Goal: Information Seeking & Learning: Find specific fact

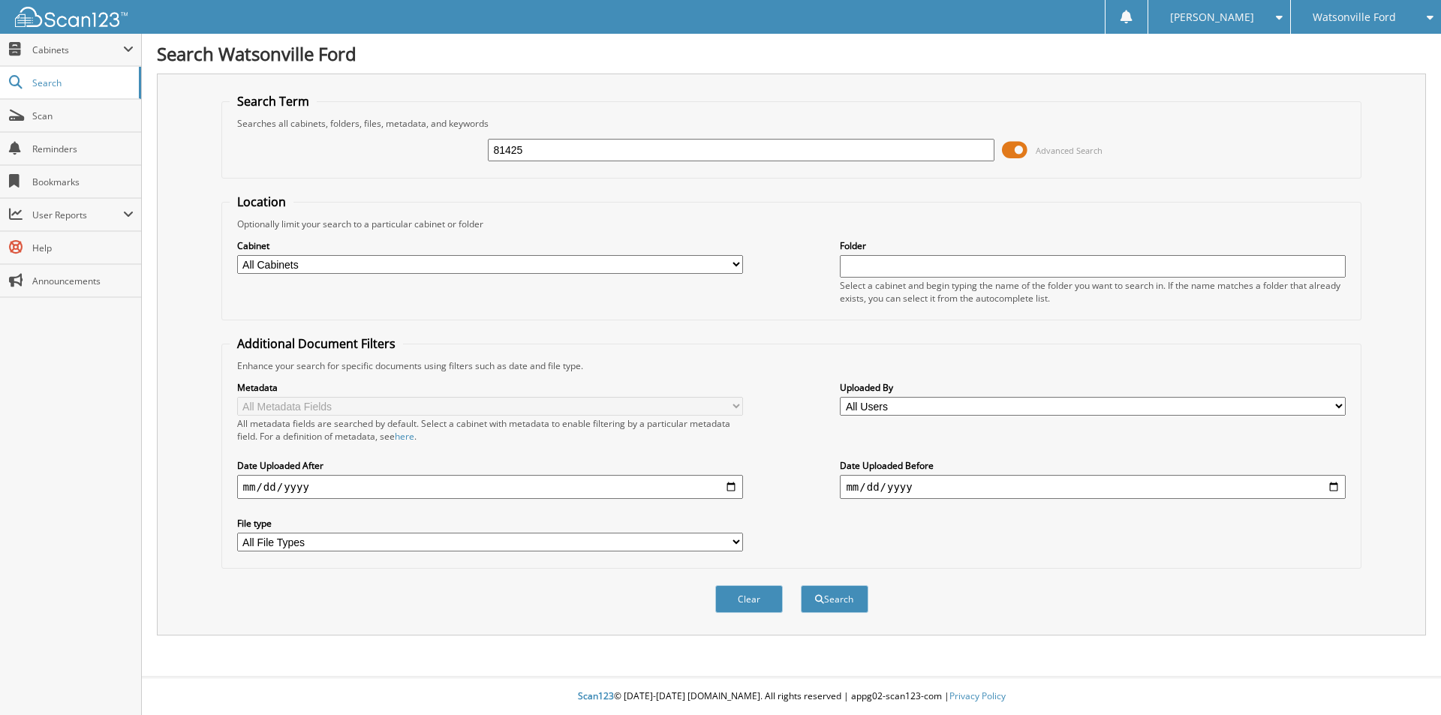
type input "81425"
click at [801, 585] on button "Search" at bounding box center [835, 599] width 68 height 28
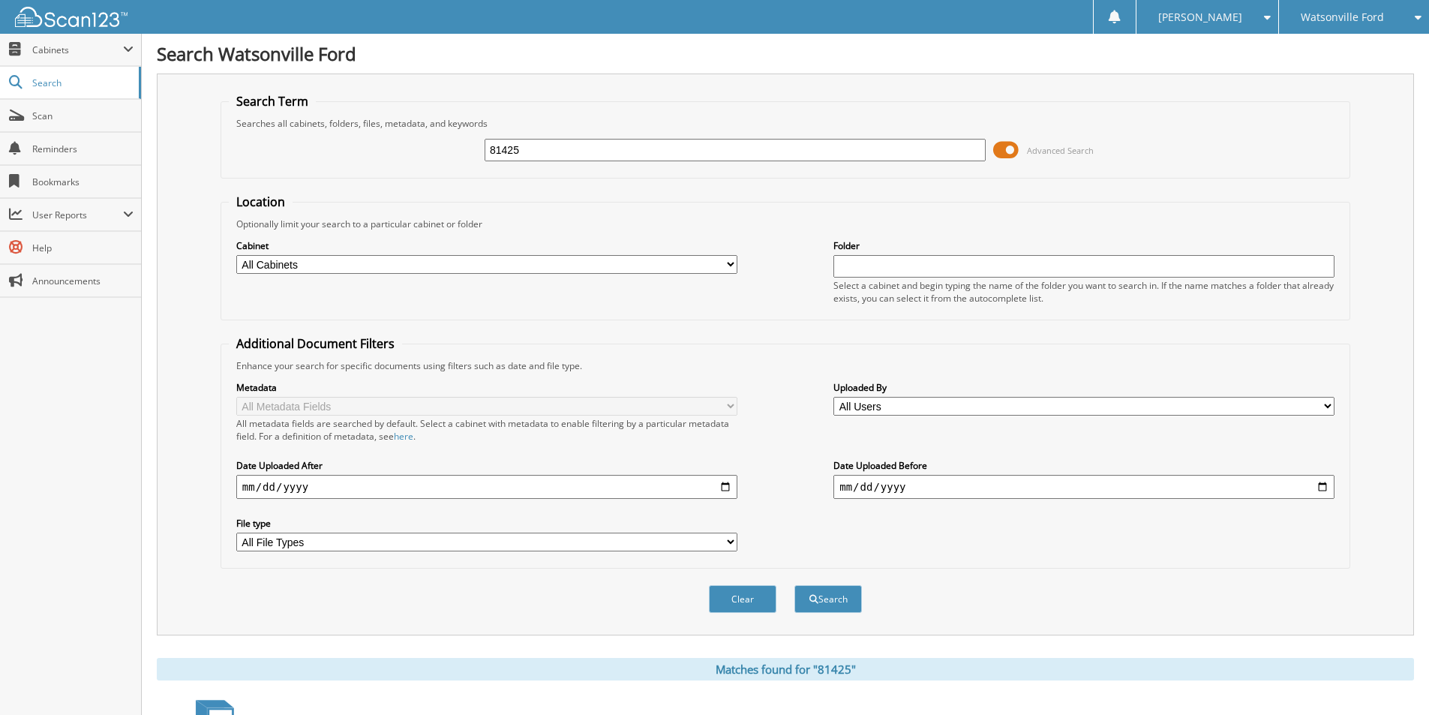
click at [543, 152] on input "81425" at bounding box center [735, 150] width 501 height 23
type input "[PERSON_NAME]"
click at [795, 585] on button "Search" at bounding box center [829, 599] width 68 height 28
click at [549, 144] on input "[PERSON_NAME]" at bounding box center [735, 150] width 501 height 23
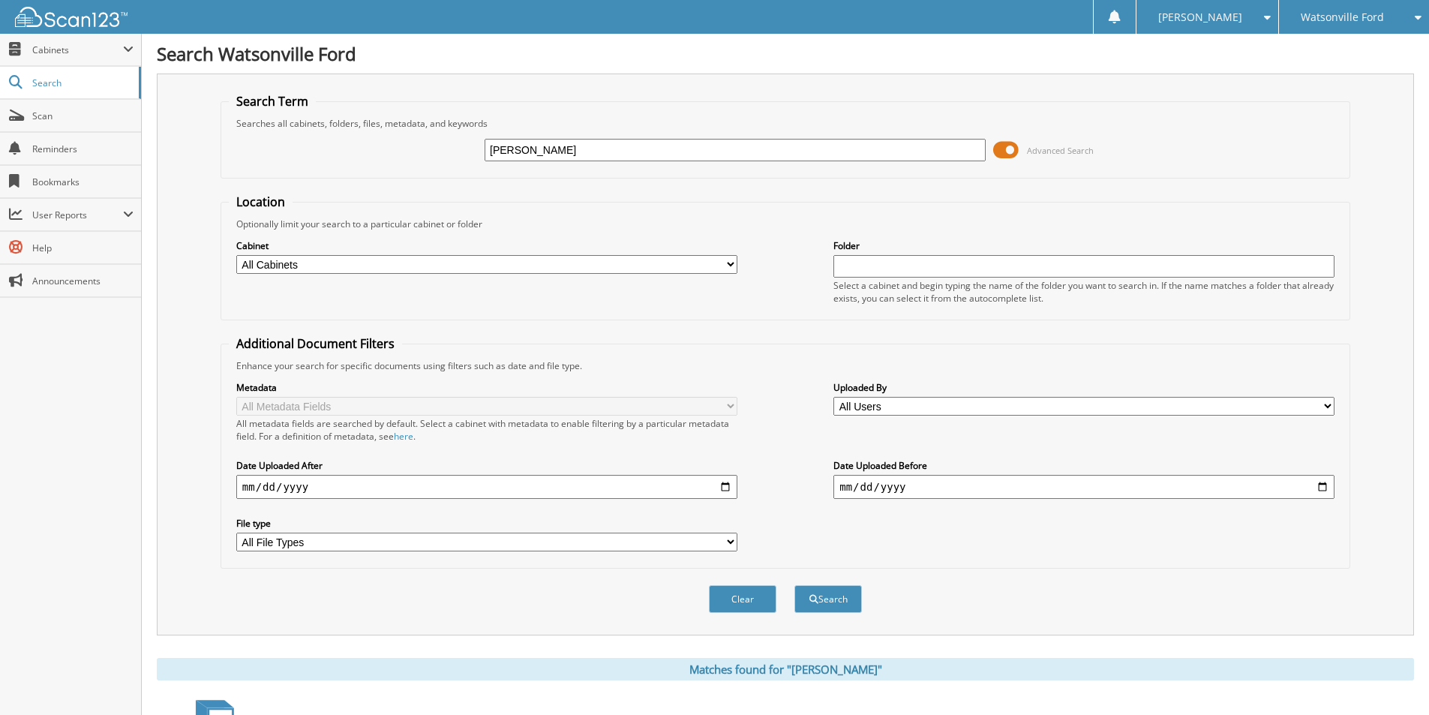
click at [549, 144] on input "[PERSON_NAME]" at bounding box center [735, 150] width 501 height 23
